Goal: Information Seeking & Learning: Learn about a topic

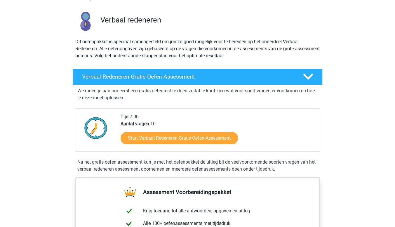
scroll to position [58, 0]
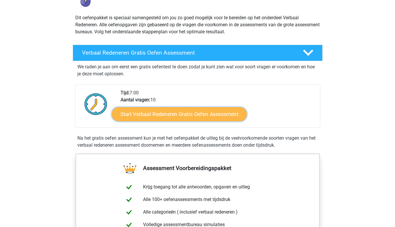
click at [171, 113] on link "Start Verbaal Redeneren Gratis Oefen Assessment" at bounding box center [179, 114] width 135 height 14
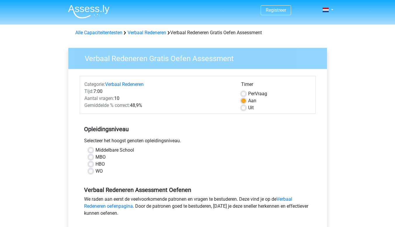
click at [95, 157] on label "MBO" at bounding box center [100, 157] width 10 height 7
click at [90, 157] on input "MBO" at bounding box center [90, 157] width 5 height 6
radio input "true"
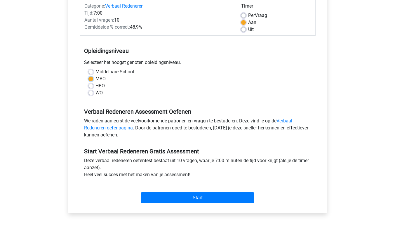
scroll to position [88, 0]
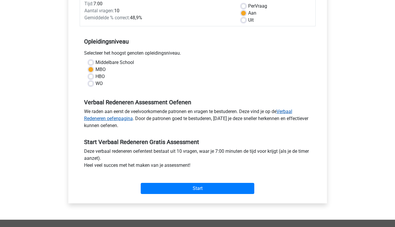
click at [108, 119] on link "Verbaal Redeneren oefenpagina" at bounding box center [188, 115] width 208 height 13
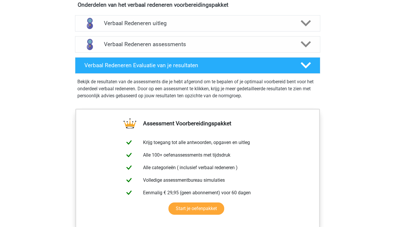
scroll to position [292, 0]
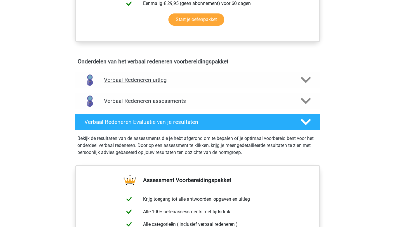
click at [132, 79] on h4 "Verbaal Redeneren uitleg" at bounding box center [197, 79] width 187 height 7
